Goal: Navigation & Orientation: Understand site structure

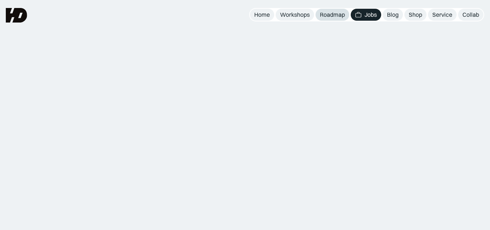
click at [326, 16] on div "Roadmap" at bounding box center [332, 15] width 25 height 8
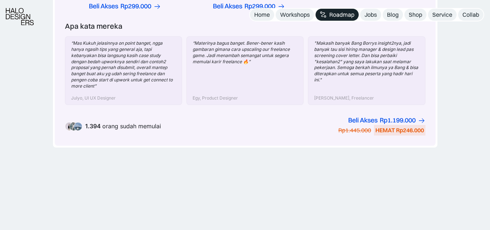
scroll to position [385, 0]
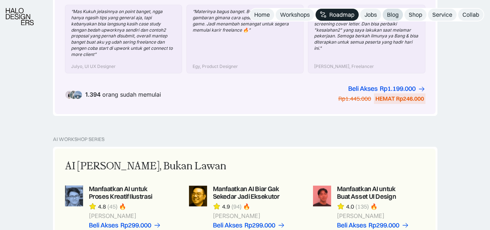
click at [395, 12] on div "Blog" at bounding box center [393, 15] width 12 height 8
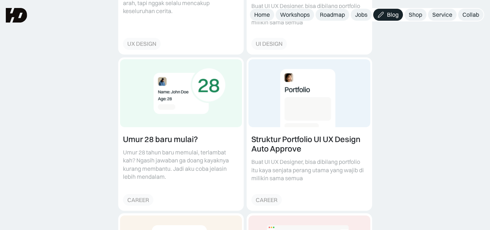
scroll to position [332, 0]
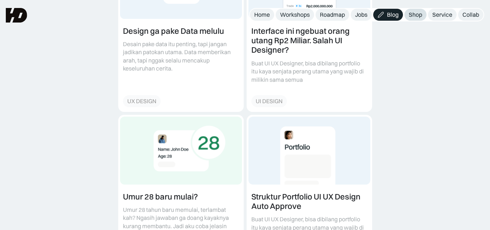
click at [417, 17] on div "Shop" at bounding box center [415, 15] width 13 height 8
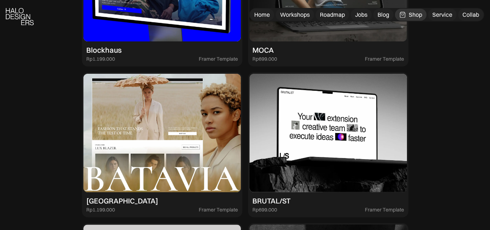
scroll to position [1582, 0]
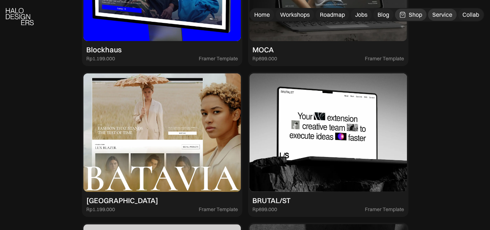
click at [436, 17] on div "Service" at bounding box center [443, 15] width 20 height 8
click at [464, 17] on div "Collab" at bounding box center [471, 15] width 17 height 8
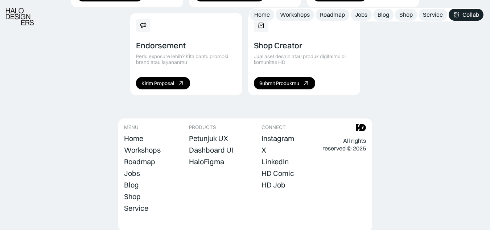
scroll to position [601, 0]
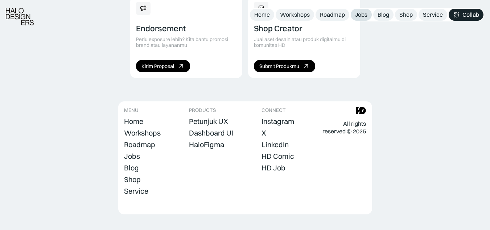
click at [363, 18] on div "Jobs" at bounding box center [361, 15] width 12 height 8
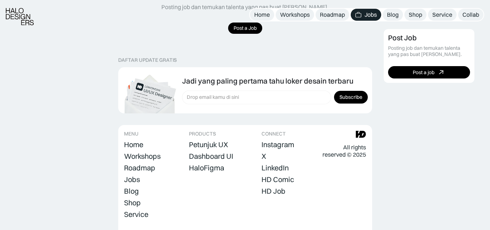
scroll to position [826, 0]
